Goal: Check status: Check status

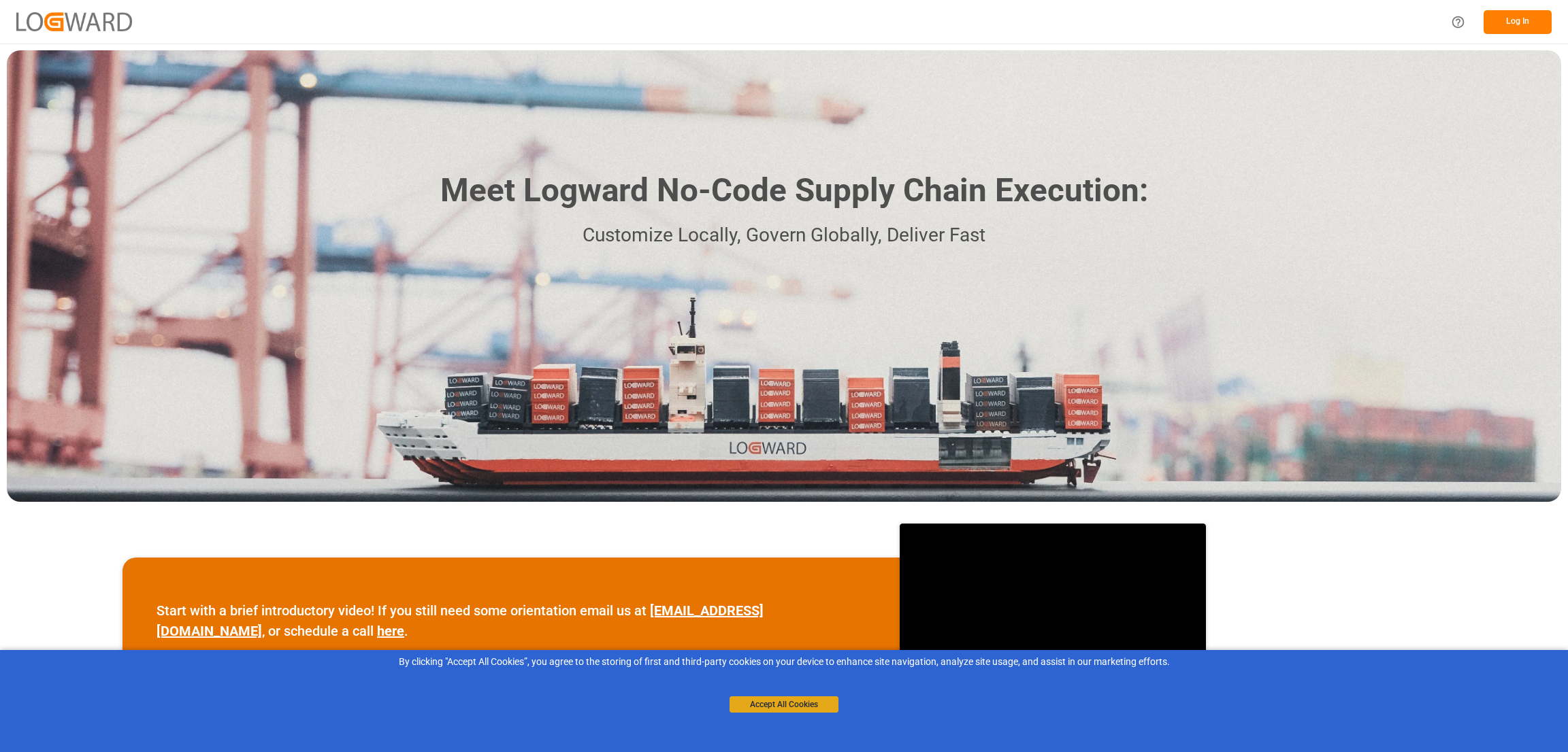
click at [752, 707] on button "Accept All Cookies" at bounding box center [784, 705] width 109 height 16
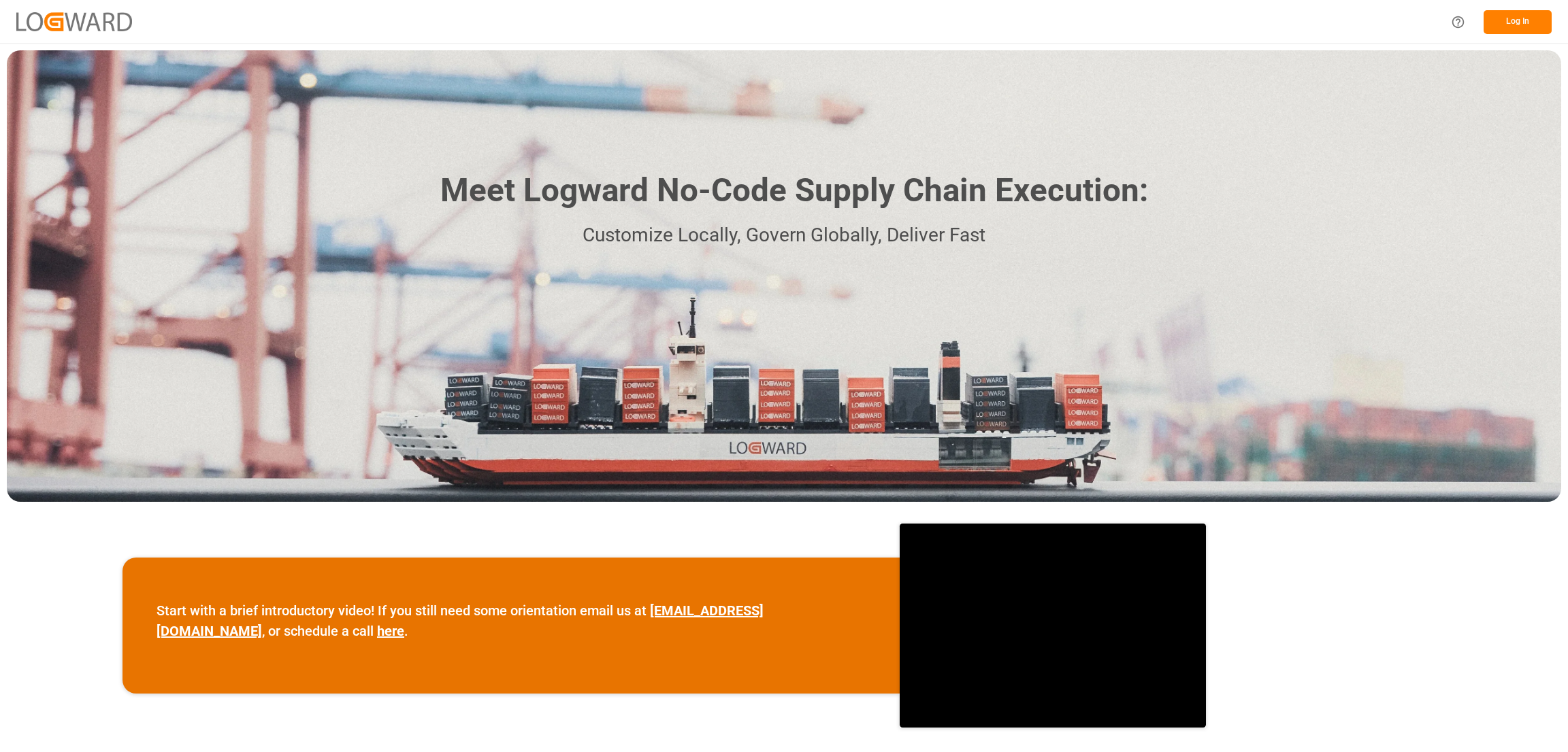
click at [1508, 21] on button "Log In" at bounding box center [1517, 22] width 68 height 24
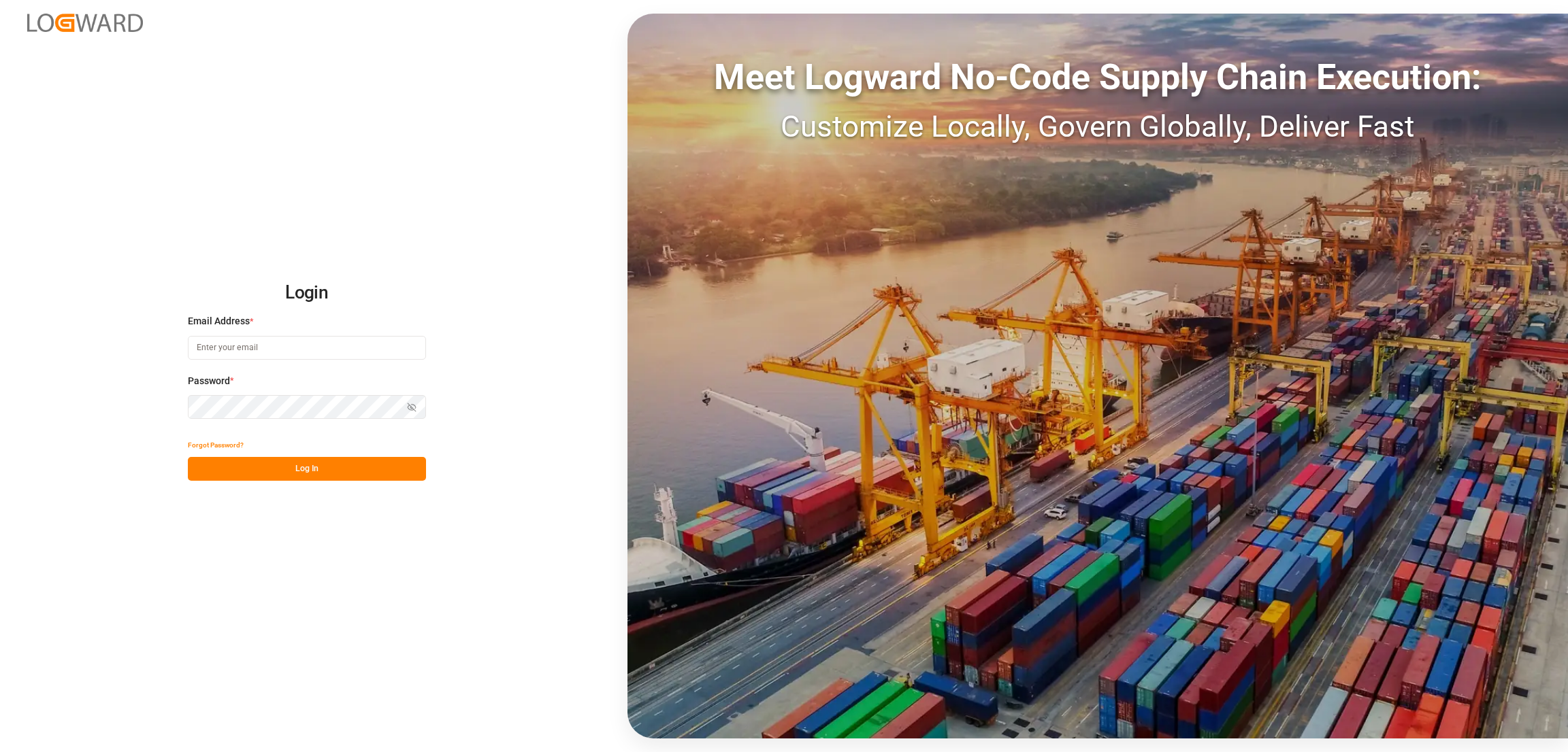
type input "[PERSON_NAME][EMAIL_ADDRESS][PERSON_NAME][DOMAIN_NAME]"
click at [304, 465] on button "Log In" at bounding box center [307, 469] width 238 height 24
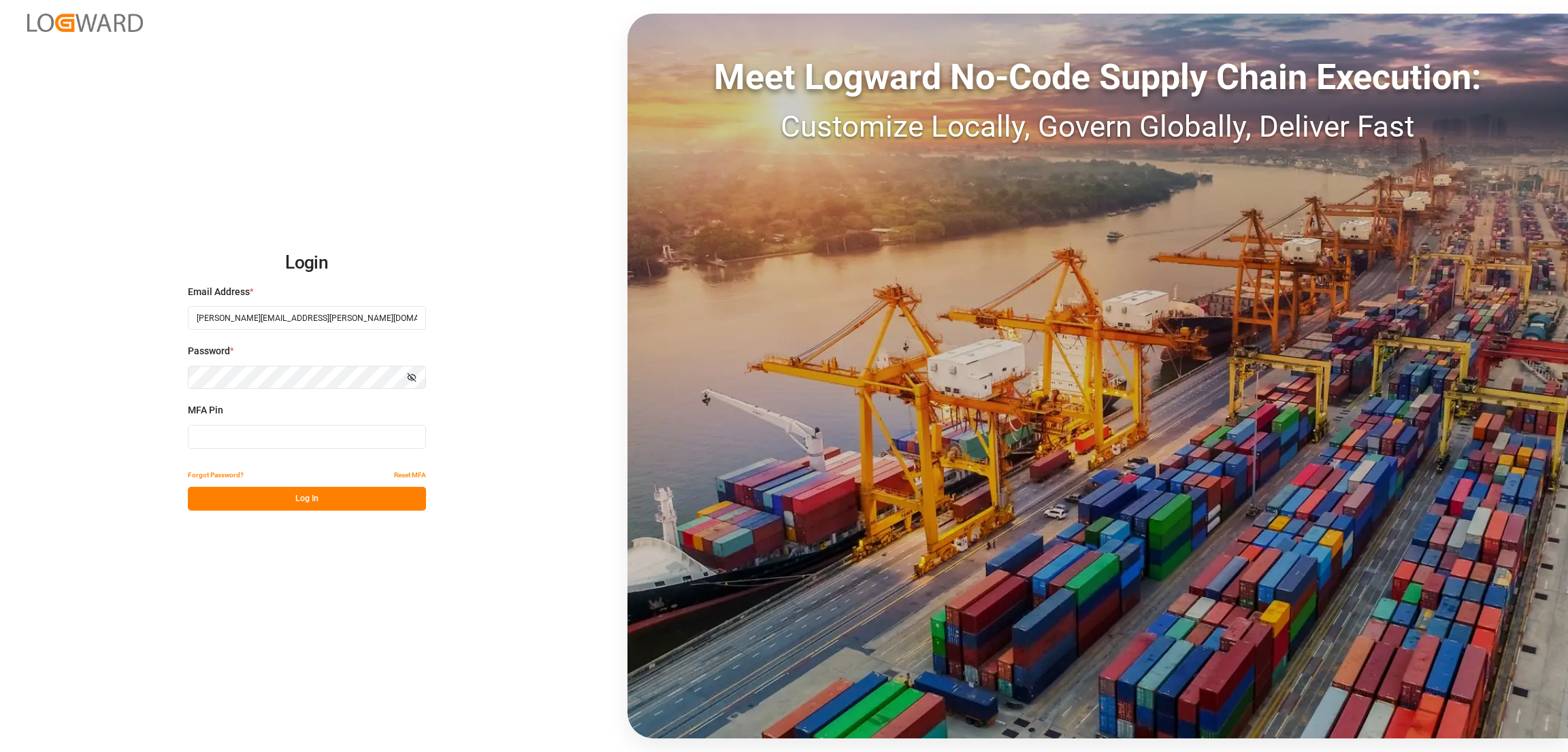
click at [305, 497] on button "Log In" at bounding box center [307, 499] width 238 height 24
drag, startPoint x: 214, startPoint y: 442, endPoint x: 414, endPoint y: 475, distance: 202.7
click at [226, 440] on input at bounding box center [307, 437] width 238 height 24
type input "579668"
click at [315, 497] on button "Log In" at bounding box center [307, 499] width 238 height 24
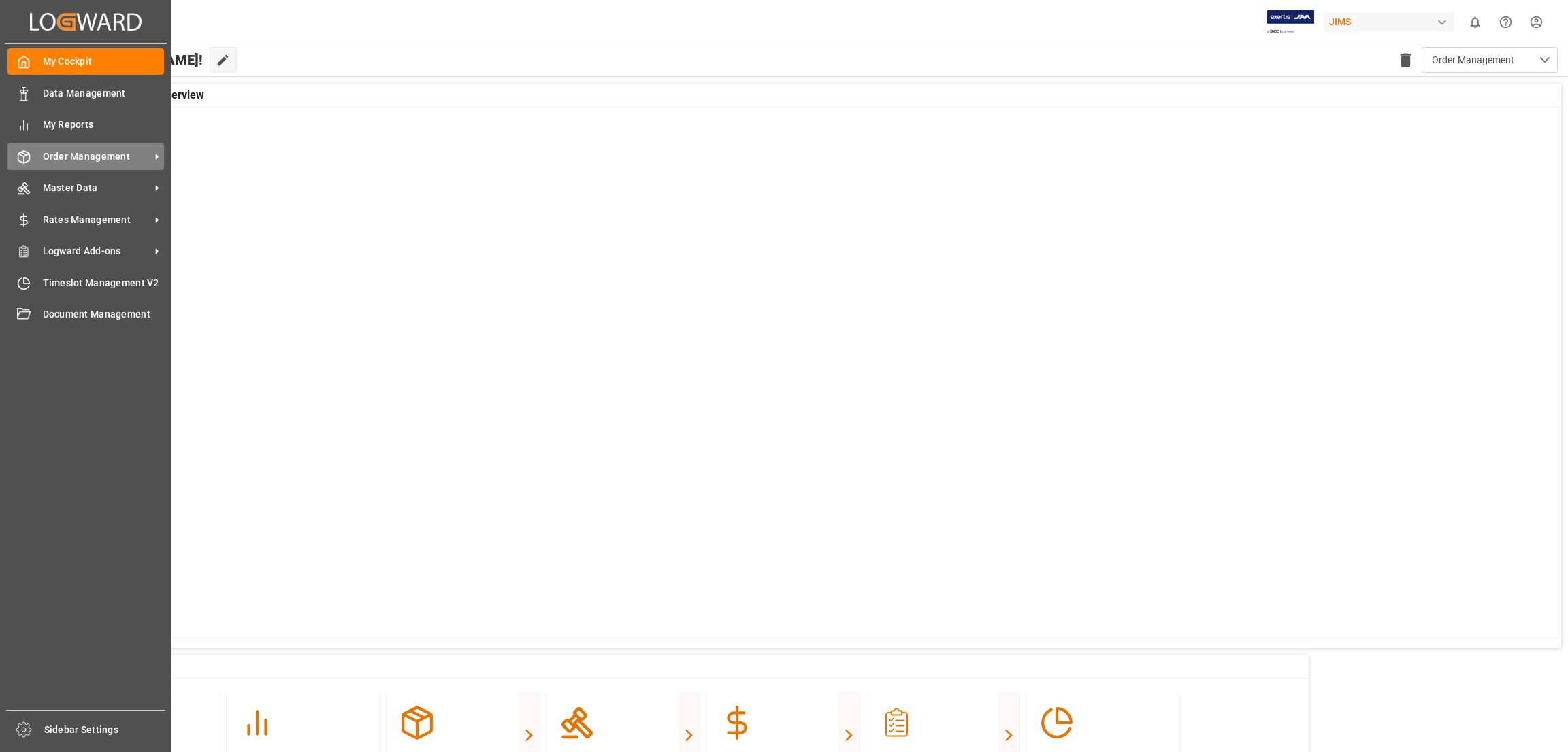
click at [154, 155] on icon at bounding box center [157, 156] width 14 height 14
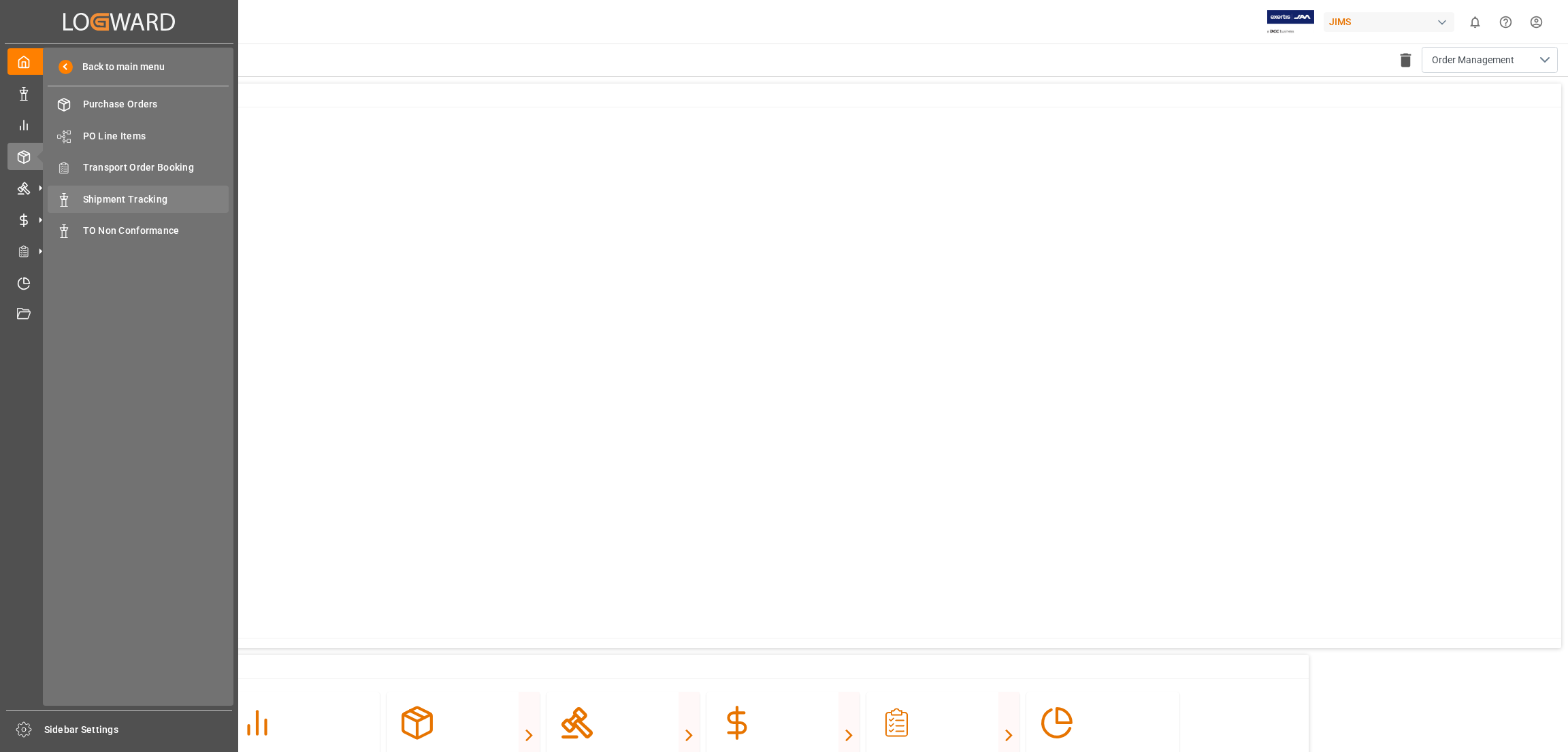
click at [145, 200] on span "Shipment Tracking" at bounding box center [156, 200] width 146 height 14
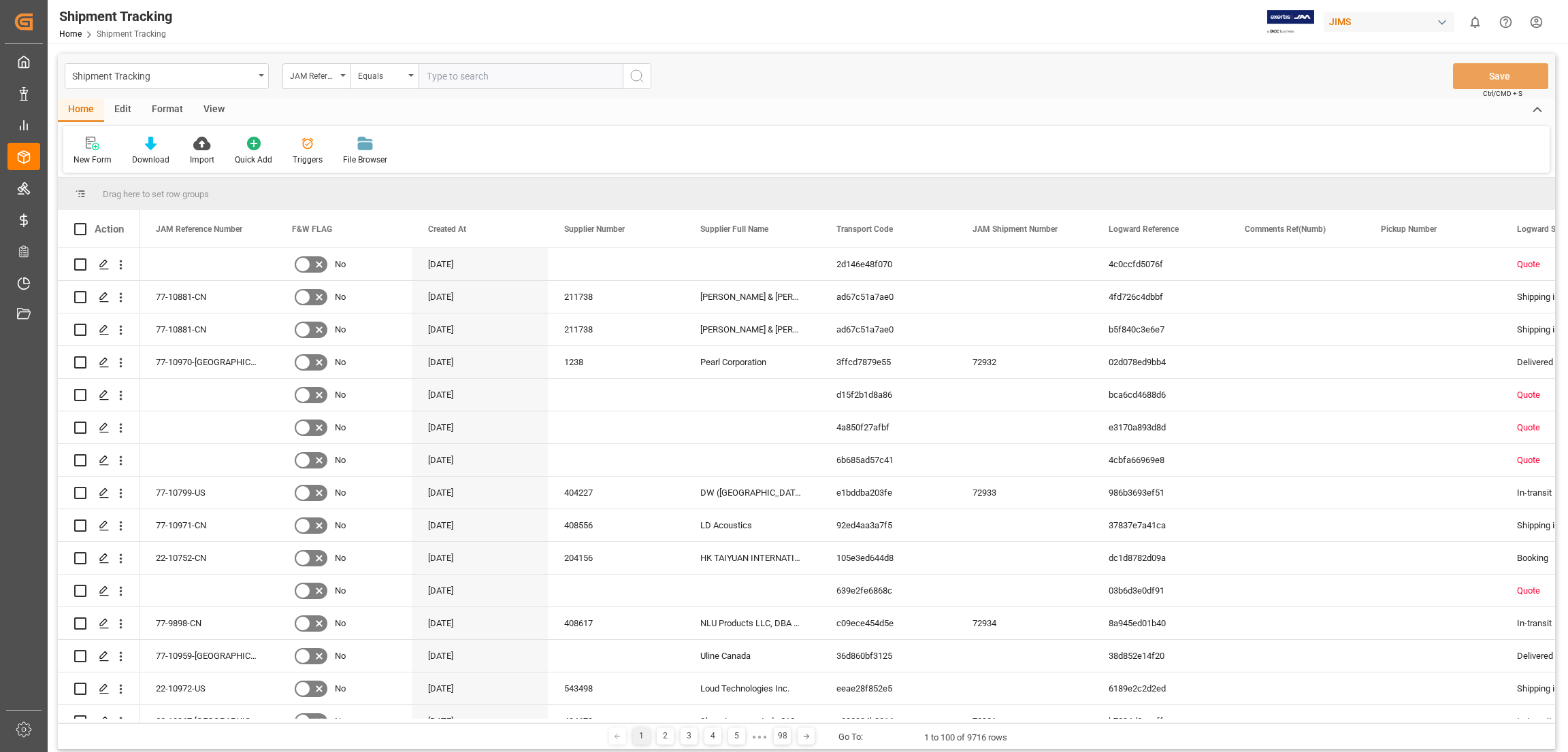
click at [209, 108] on div "View" at bounding box center [214, 110] width 41 height 23
click at [87, 148] on icon at bounding box center [87, 143] width 14 height 14
click at [424, 159] on div "Default Default Standard Templates Save Template Reset Template" at bounding box center [806, 149] width 1486 height 47
click at [125, 106] on div "Edit" at bounding box center [123, 110] width 38 height 23
click at [164, 107] on div "Format" at bounding box center [167, 110] width 51 height 23
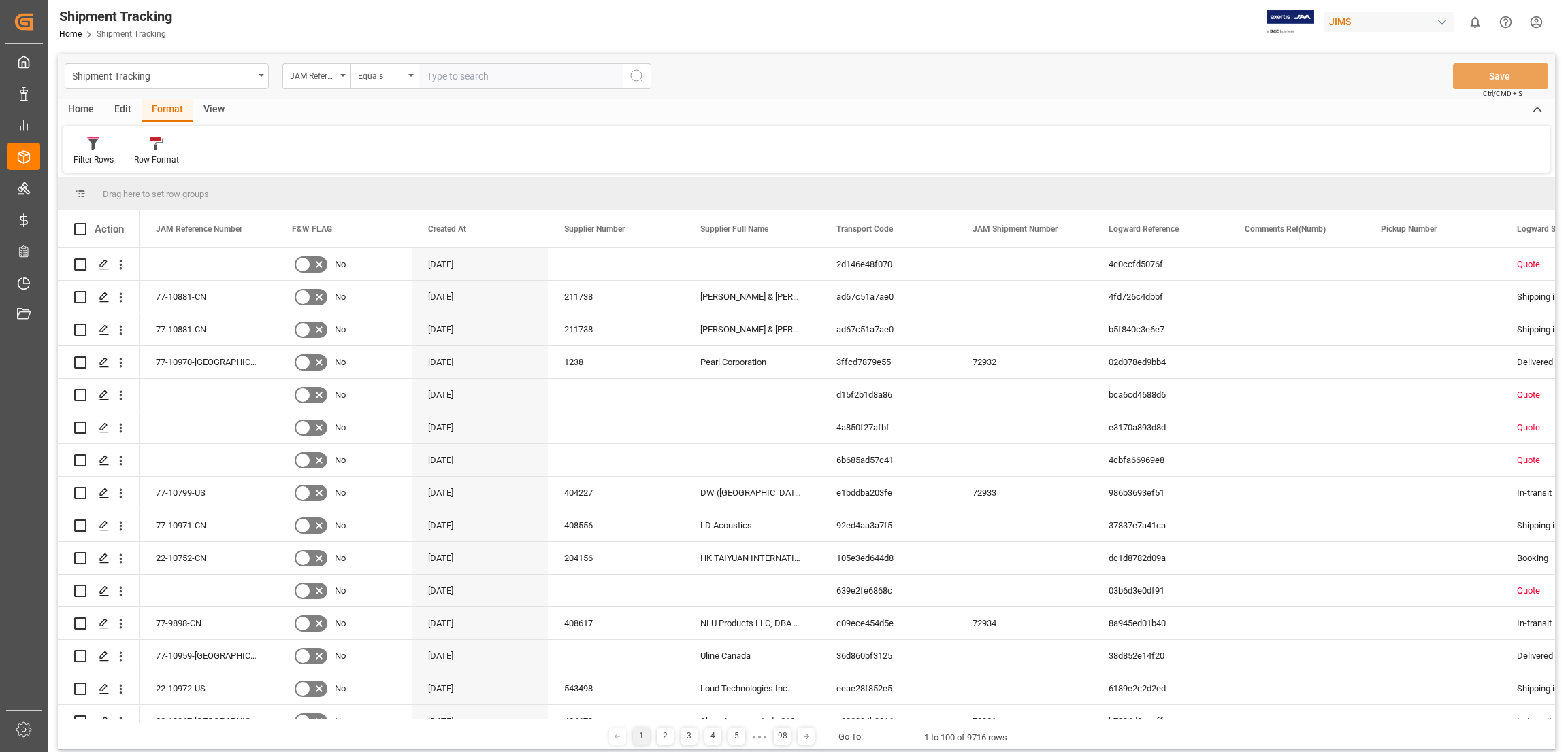
click at [217, 107] on div "View" at bounding box center [214, 110] width 41 height 23
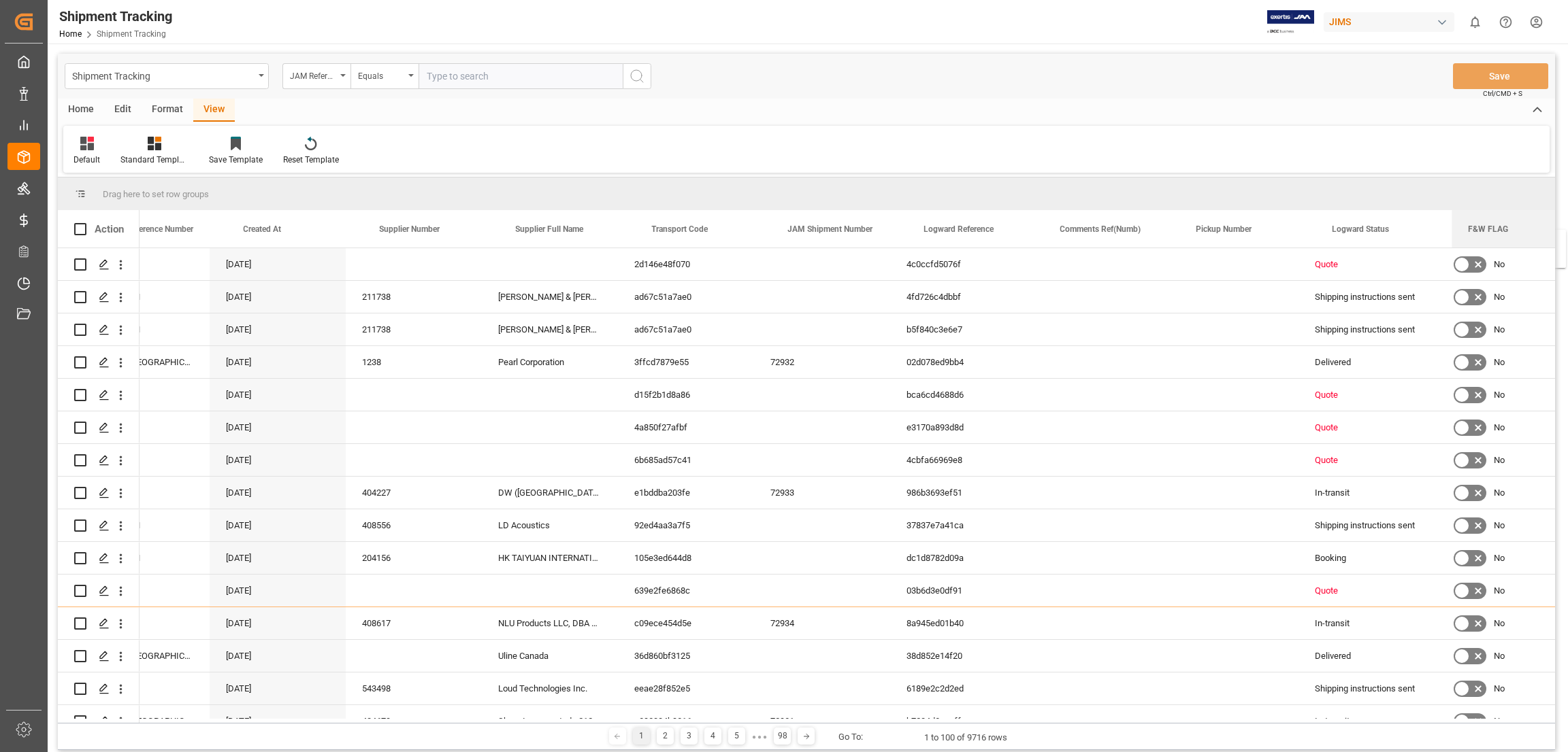
scroll to position [0, 110]
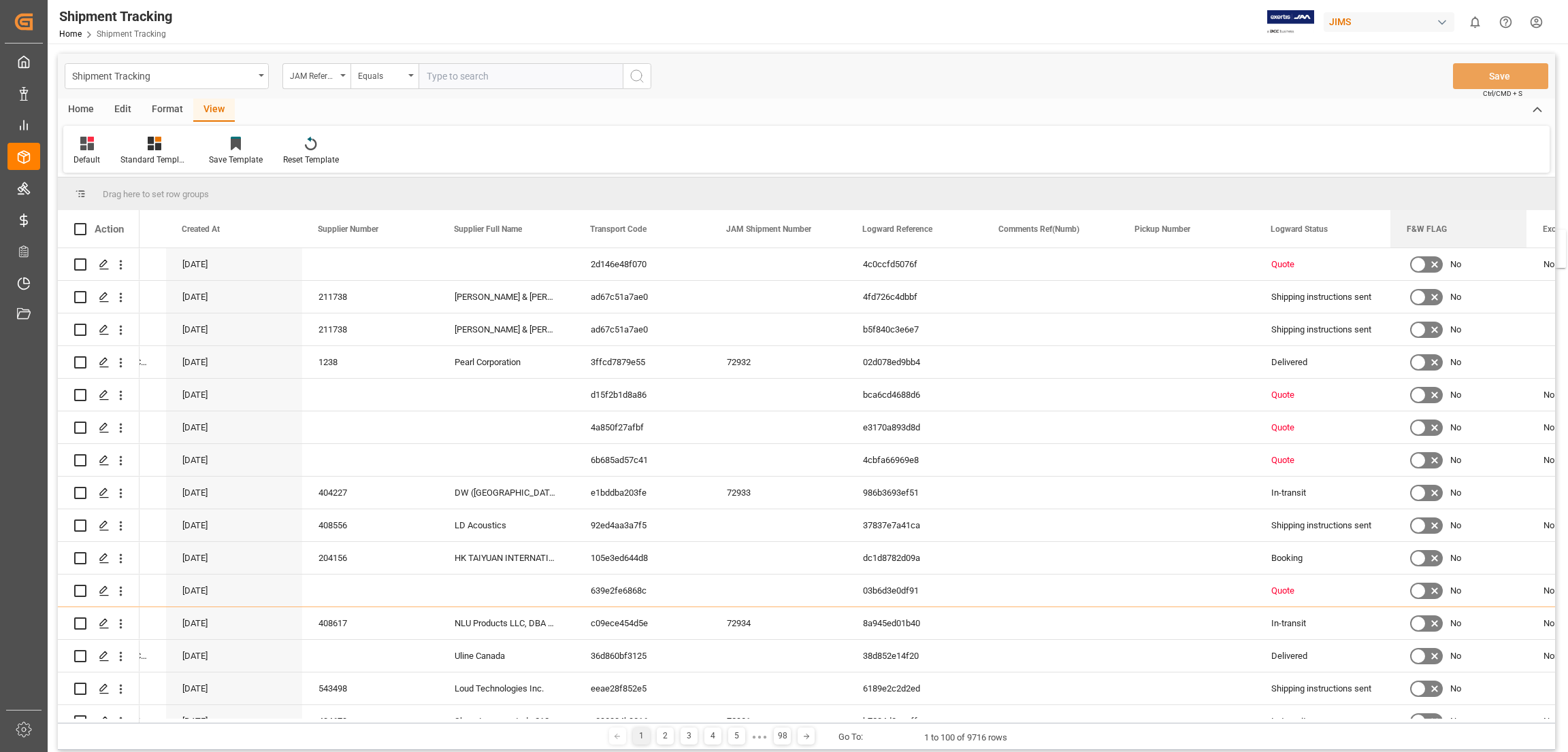
drag, startPoint x: 349, startPoint y: 222, endPoint x: 1542, endPoint y: 233, distance: 1193.1
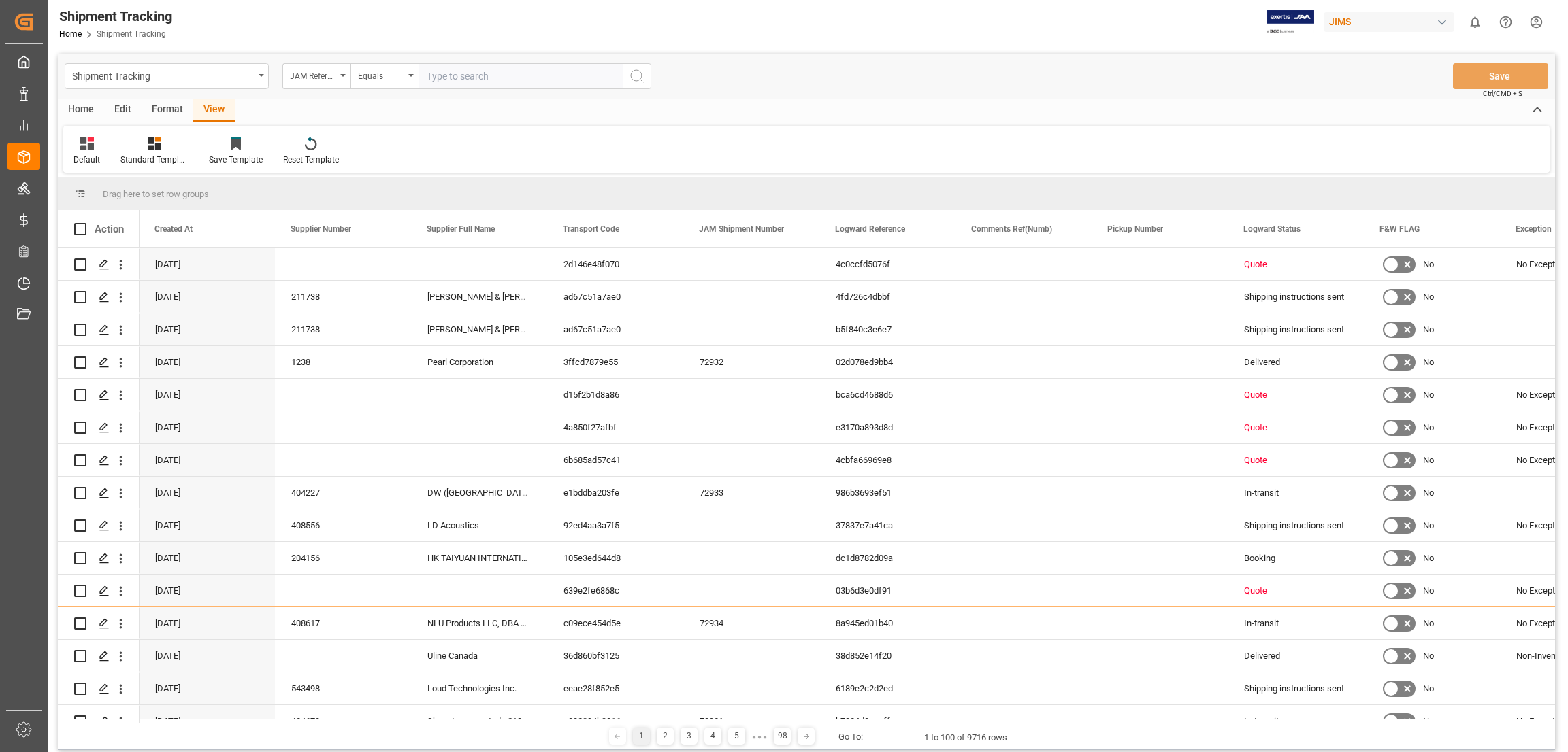
scroll to position [0, 137]
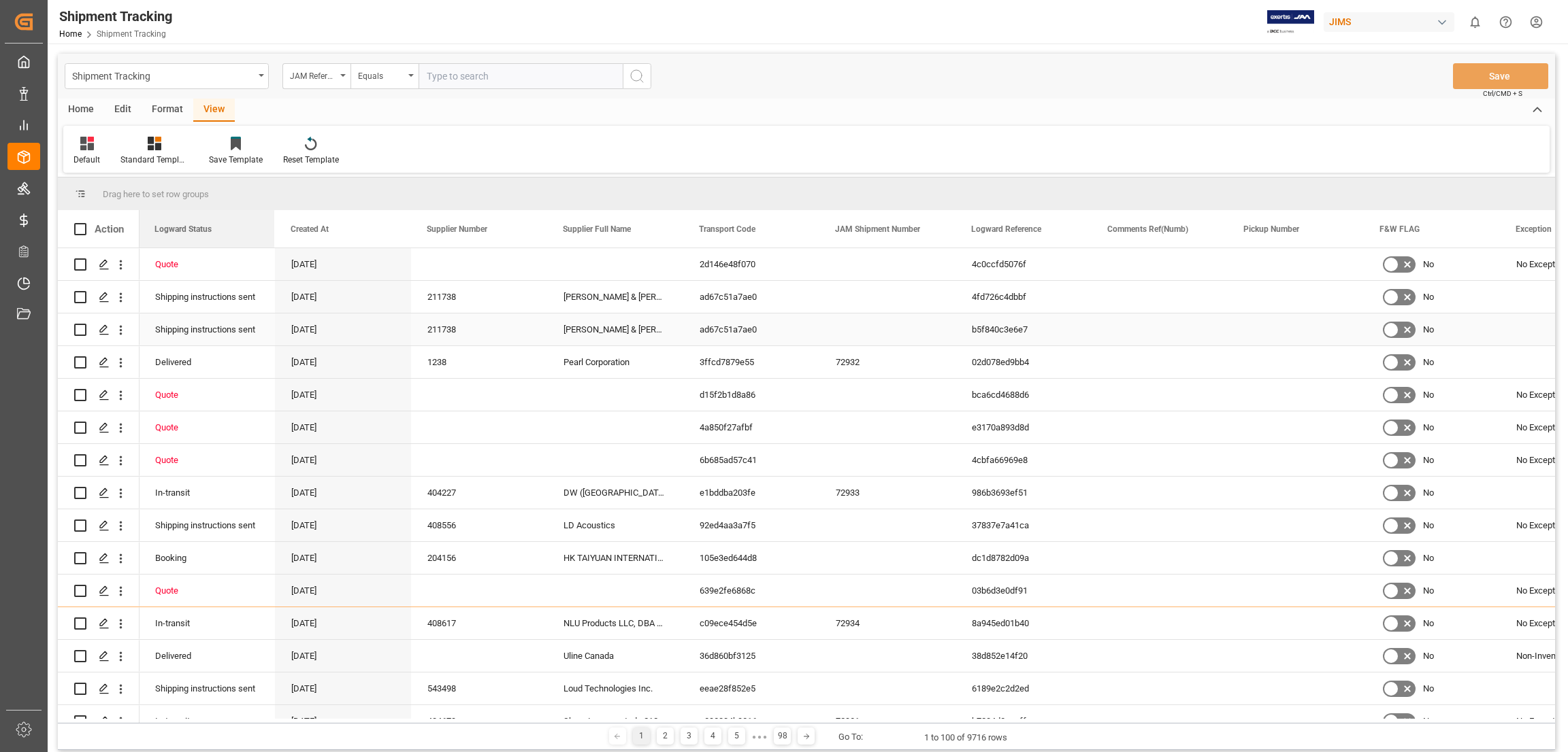
drag, startPoint x: 1293, startPoint y: 222, endPoint x: 270, endPoint y: 339, distance: 1029.7
click at [174, 318] on div "Action JAM Reference Number F&W FLAG Created At No No" at bounding box center [806, 466] width 1497 height 513
click at [1325, 235] on div "Pickup Number" at bounding box center [1289, 228] width 91 height 38
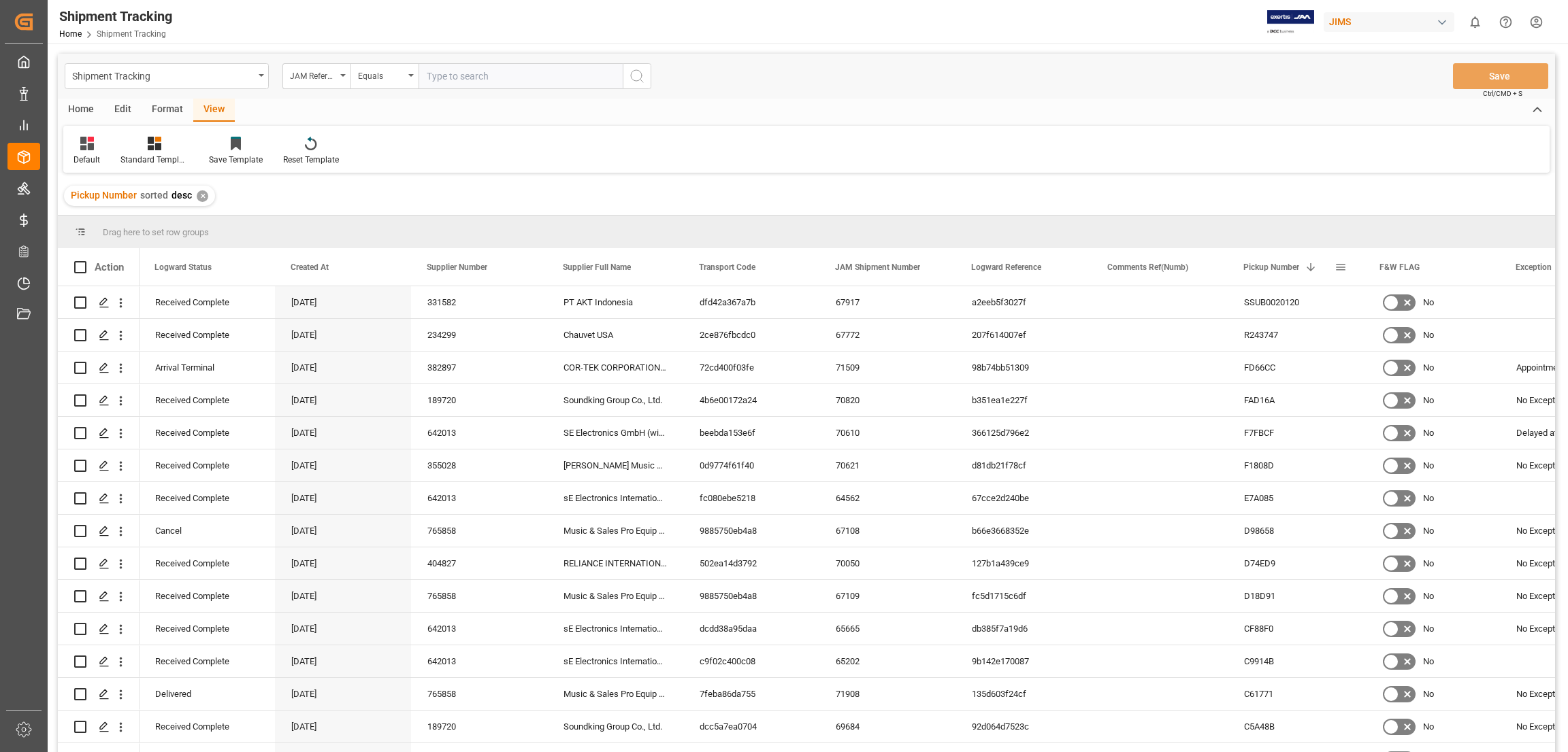
click at [1342, 270] on span at bounding box center [1341, 268] width 12 height 12
click at [1397, 443] on span "Reset Columns" at bounding box center [1410, 436] width 117 height 26
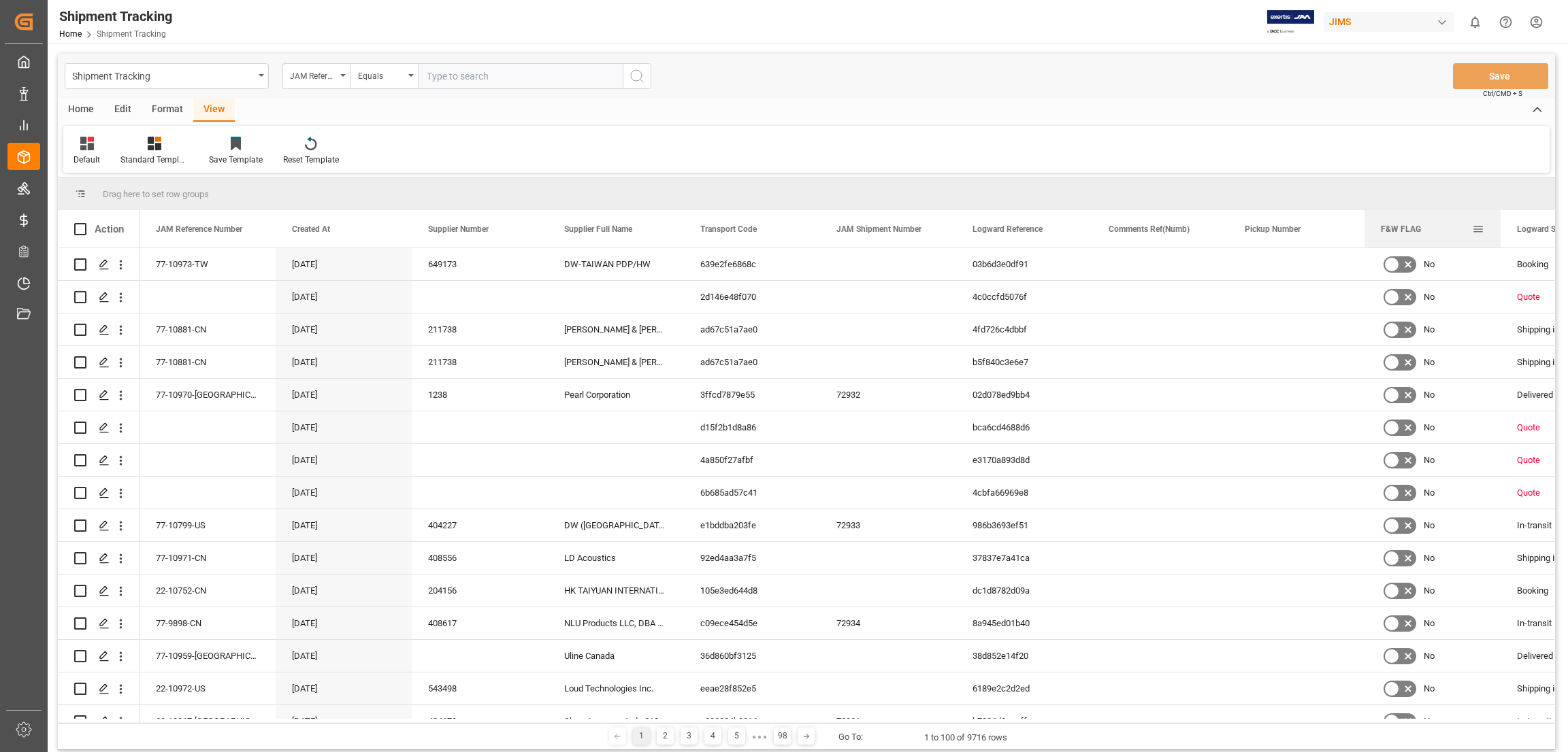
drag, startPoint x: 317, startPoint y: 237, endPoint x: 623, endPoint y: 419, distance: 356.0
click at [1460, 226] on div "F&W FLAG" at bounding box center [1426, 228] width 91 height 38
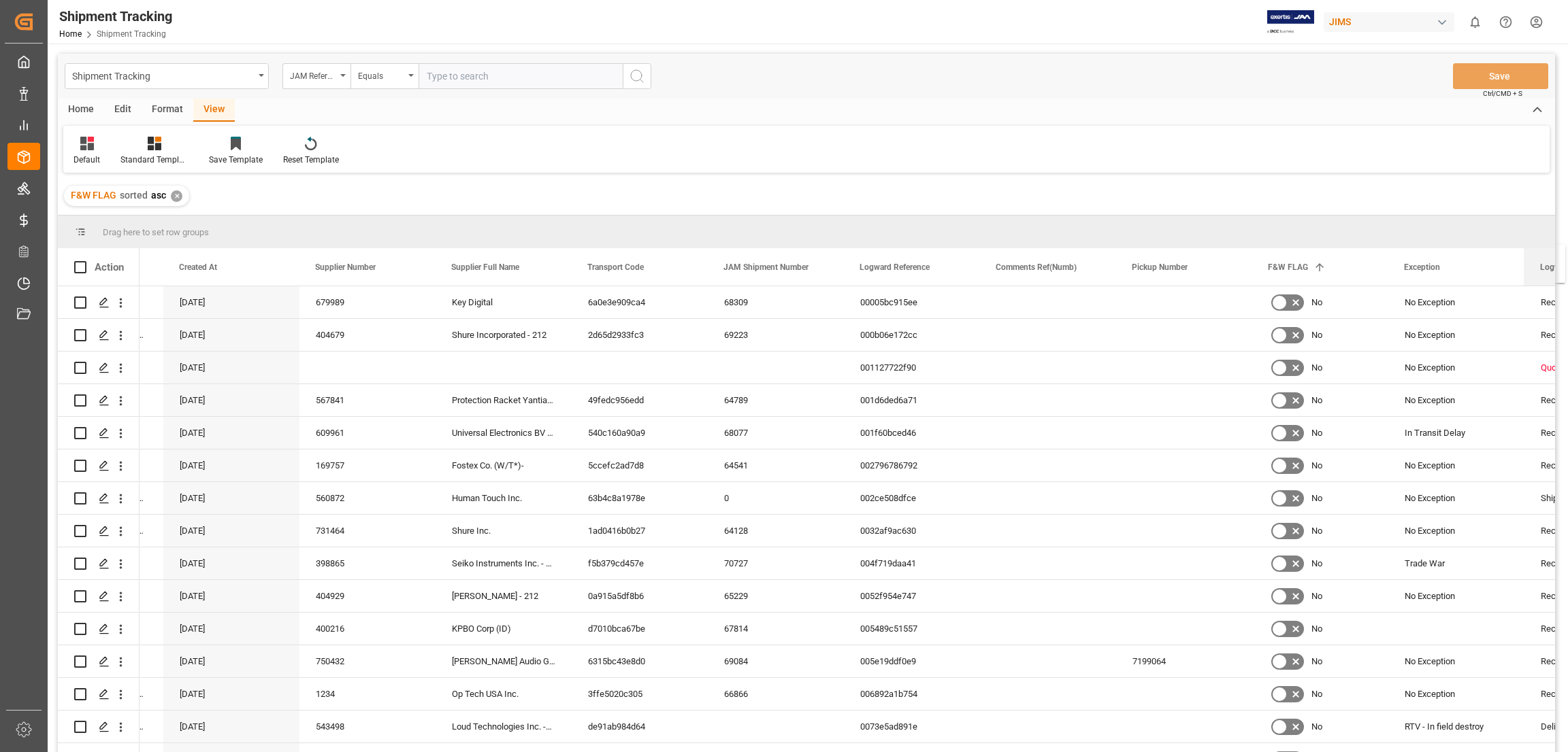
scroll to position [0, 113]
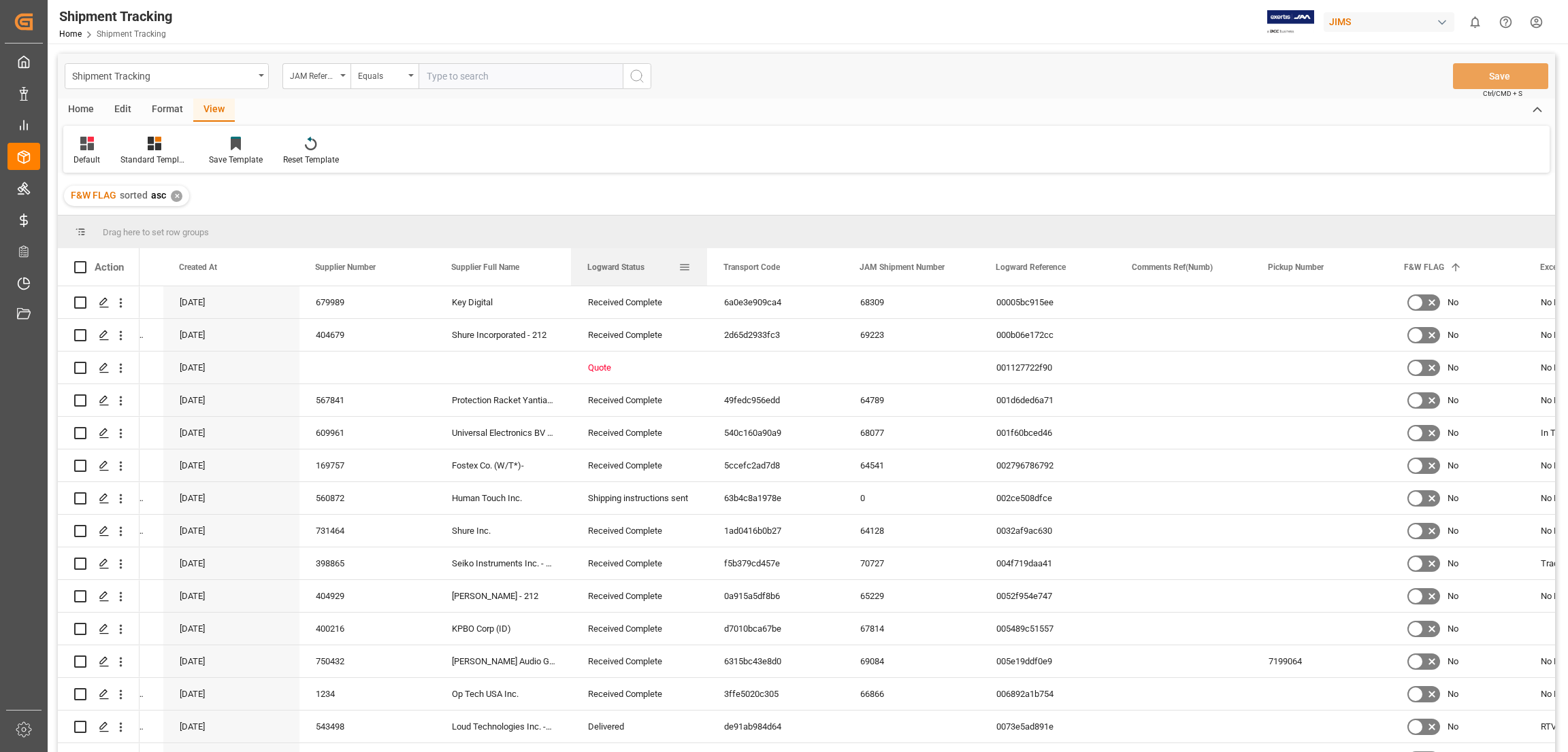
drag, startPoint x: 1542, startPoint y: 255, endPoint x: 612, endPoint y: 277, distance: 930.3
click at [612, 277] on div "Logward Status" at bounding box center [632, 267] width 91 height 38
